Goal: Task Accomplishment & Management: Use online tool/utility

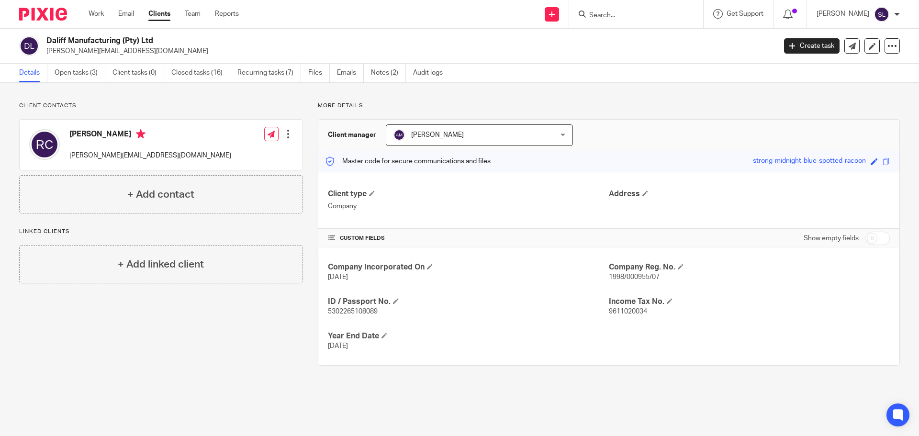
click at [613, 20] on form at bounding box center [639, 14] width 102 height 12
click at [613, 12] on input "Search" at bounding box center [631, 15] width 86 height 9
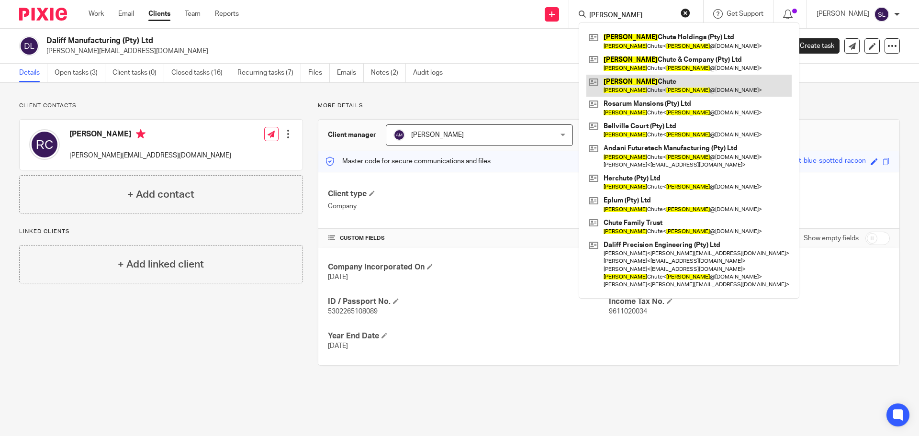
type input "[PERSON_NAME]"
click at [644, 90] on link at bounding box center [688, 86] width 205 height 22
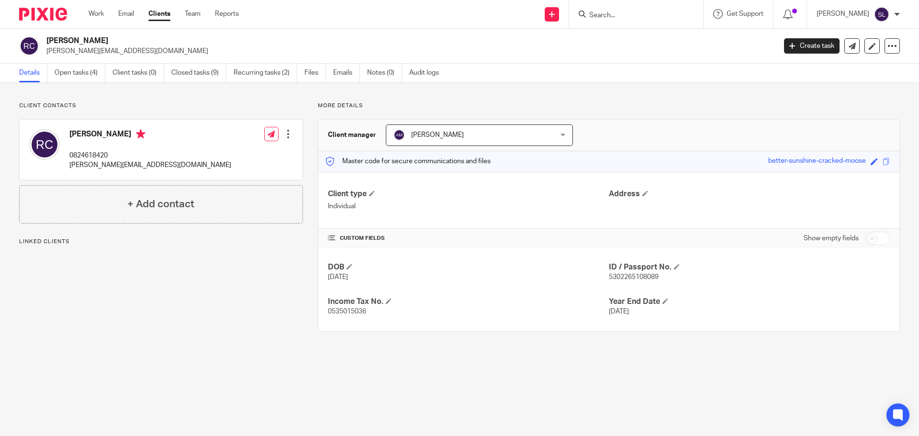
click at [351, 311] on span "0535015036" at bounding box center [347, 311] width 38 height 7
copy span "0535015036"
click at [631, 277] on span "5302265108089" at bounding box center [634, 277] width 50 height 7
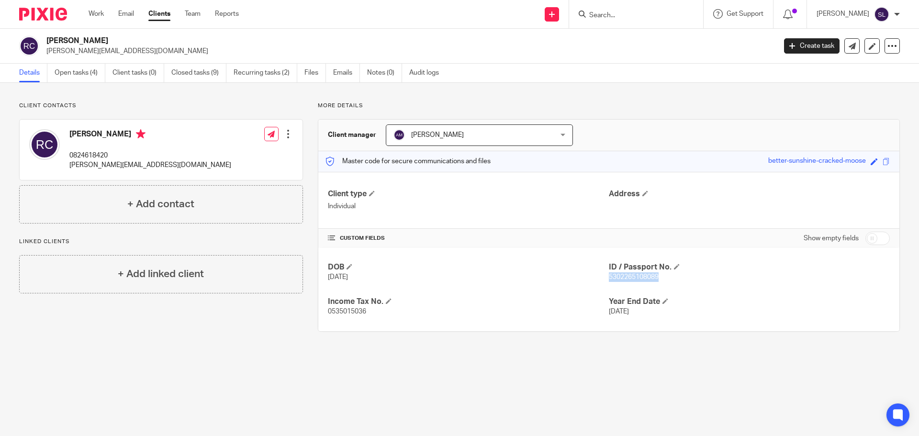
copy span "5302265108089"
click at [83, 153] on p "0824618420" at bounding box center [150, 156] width 162 height 10
copy p "0824618420"
click at [53, 10] on img at bounding box center [43, 14] width 48 height 13
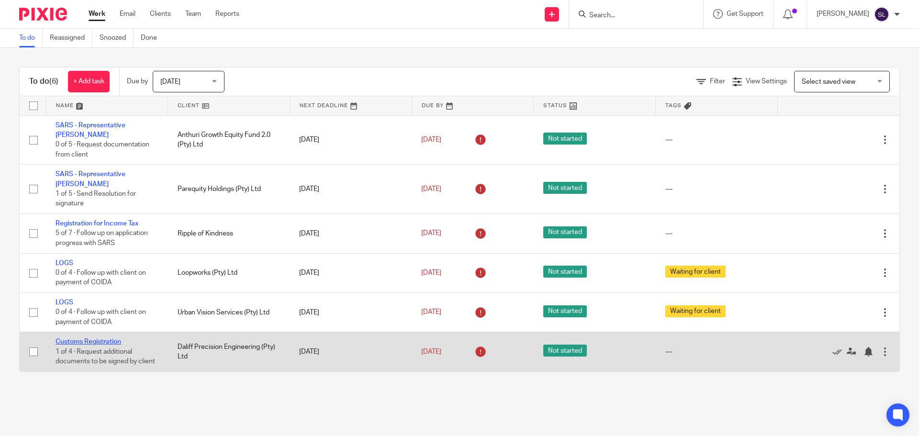
click at [103, 338] on link "Customs Registration" at bounding box center [89, 341] width 66 height 7
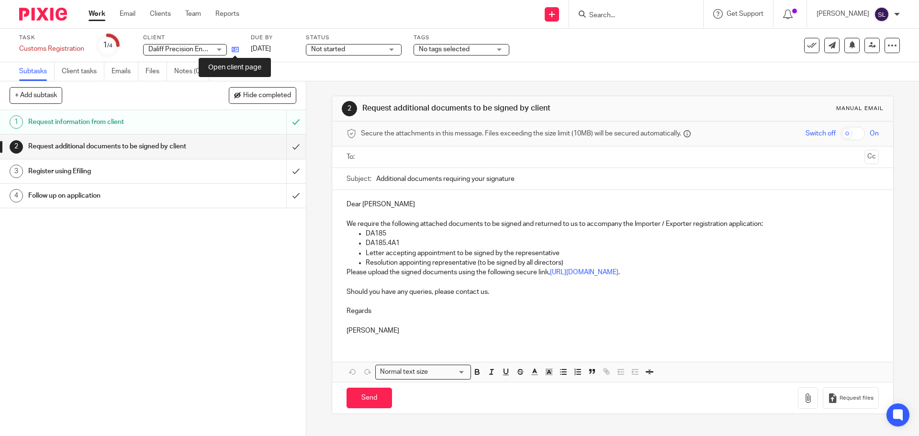
click at [233, 51] on icon at bounding box center [235, 49] width 7 height 7
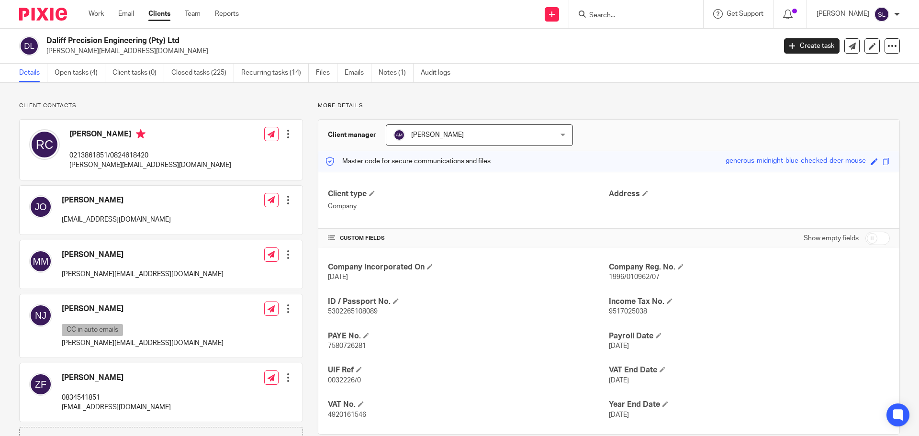
click at [355, 311] on span "5302265108089" at bounding box center [353, 311] width 50 height 7
copy span "5302265108089"
